Goal: Check status: Check status

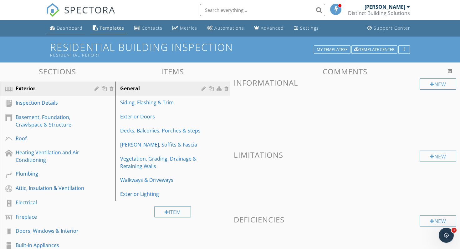
click at [66, 30] on div "Dashboard" at bounding box center [70, 28] width 26 height 6
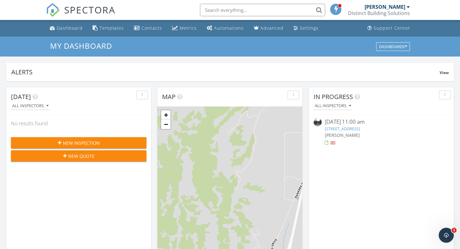
click at [357, 124] on div "09/26/25 11:00 am" at bounding box center [381, 122] width 113 height 8
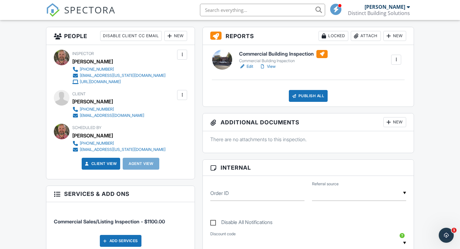
scroll to position [157, 0]
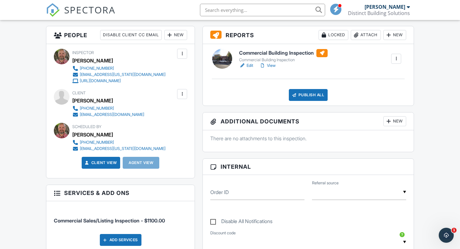
click at [246, 66] on link "Edit" at bounding box center [246, 66] width 14 height 6
